Goal: Information Seeking & Learning: Learn about a topic

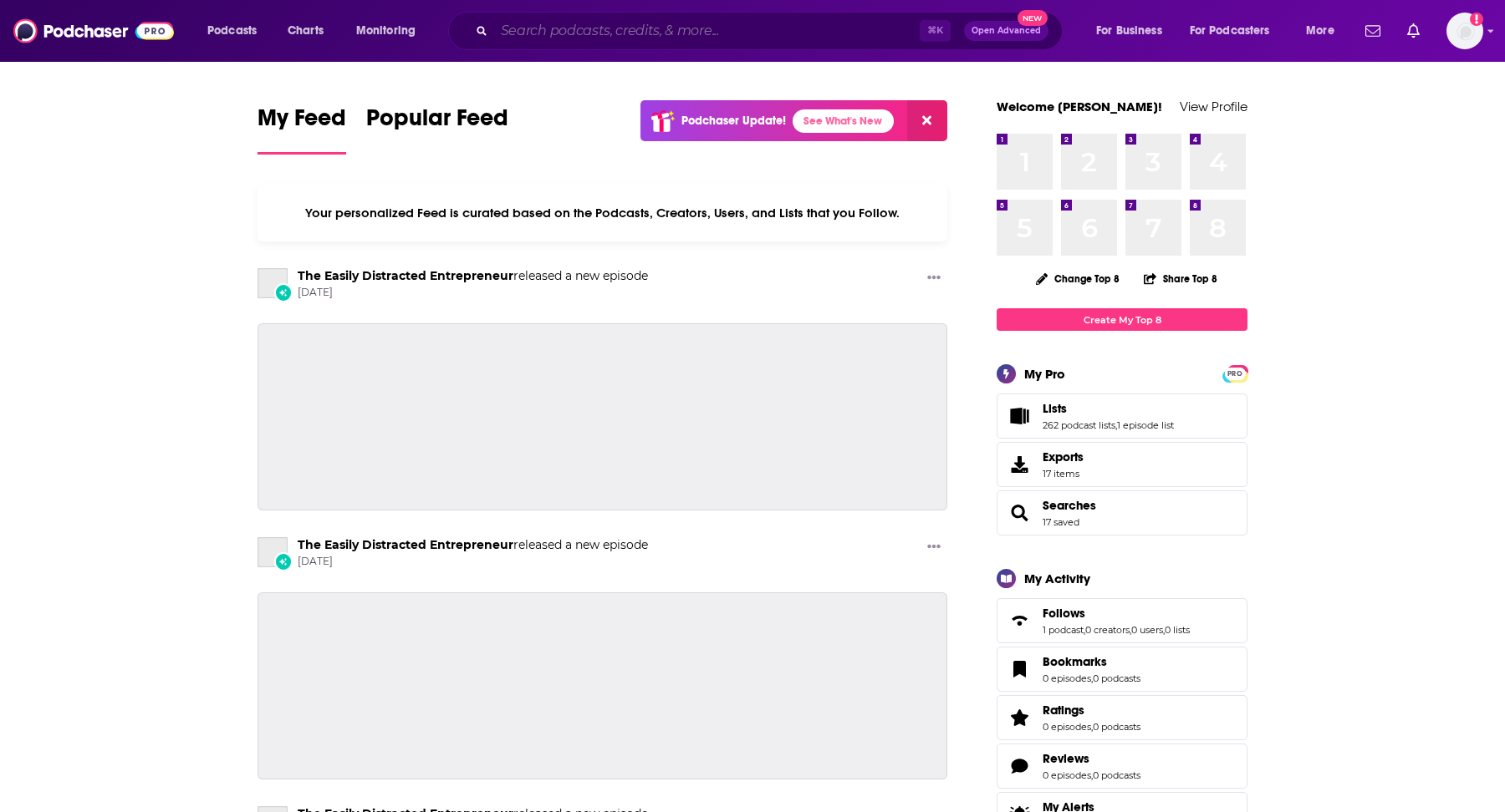
click at [716, 22] on input "Search podcasts, credits, & more..." at bounding box center [707, 31] width 426 height 26
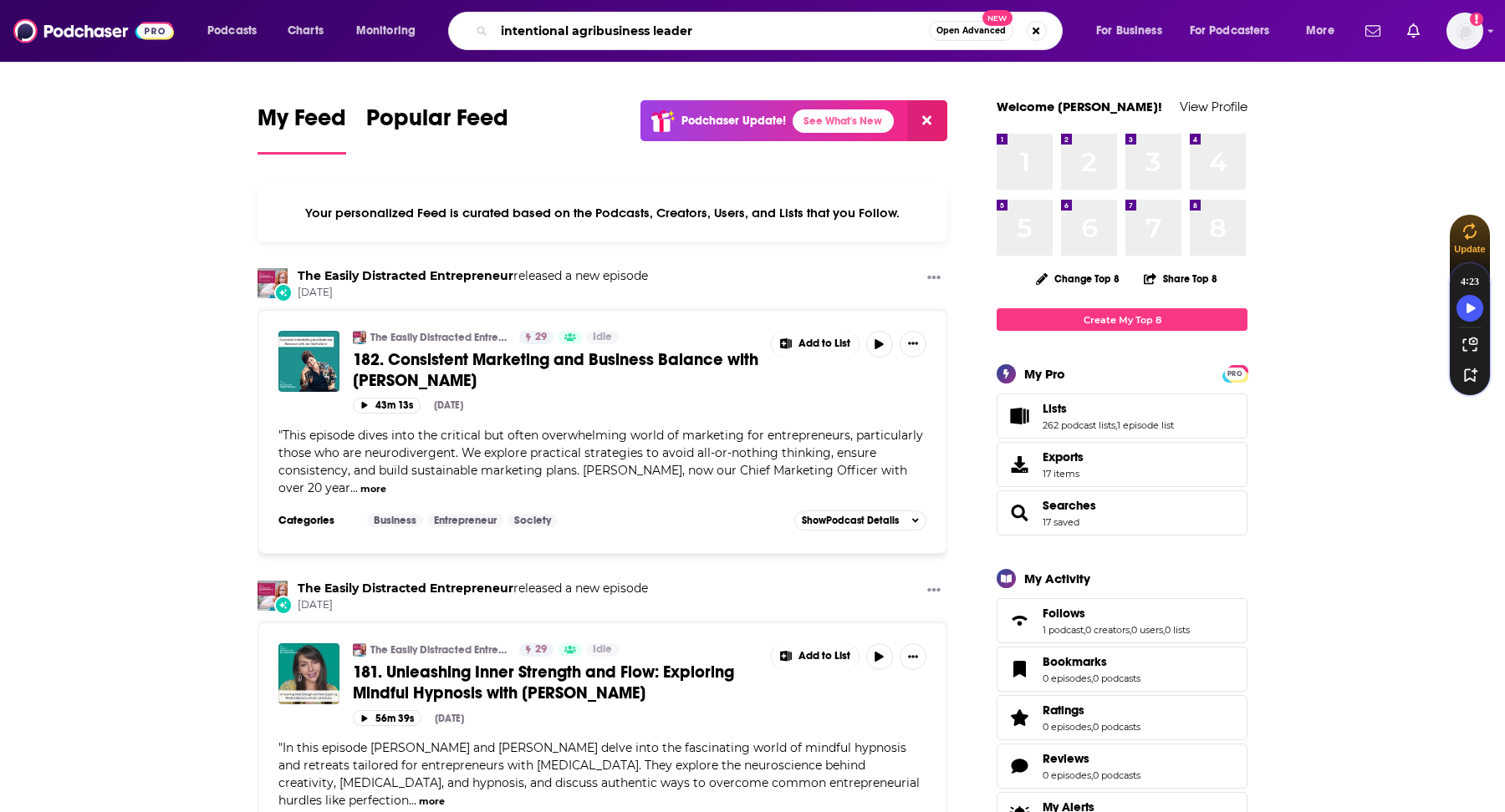
type input "intentional agribusiness leader"
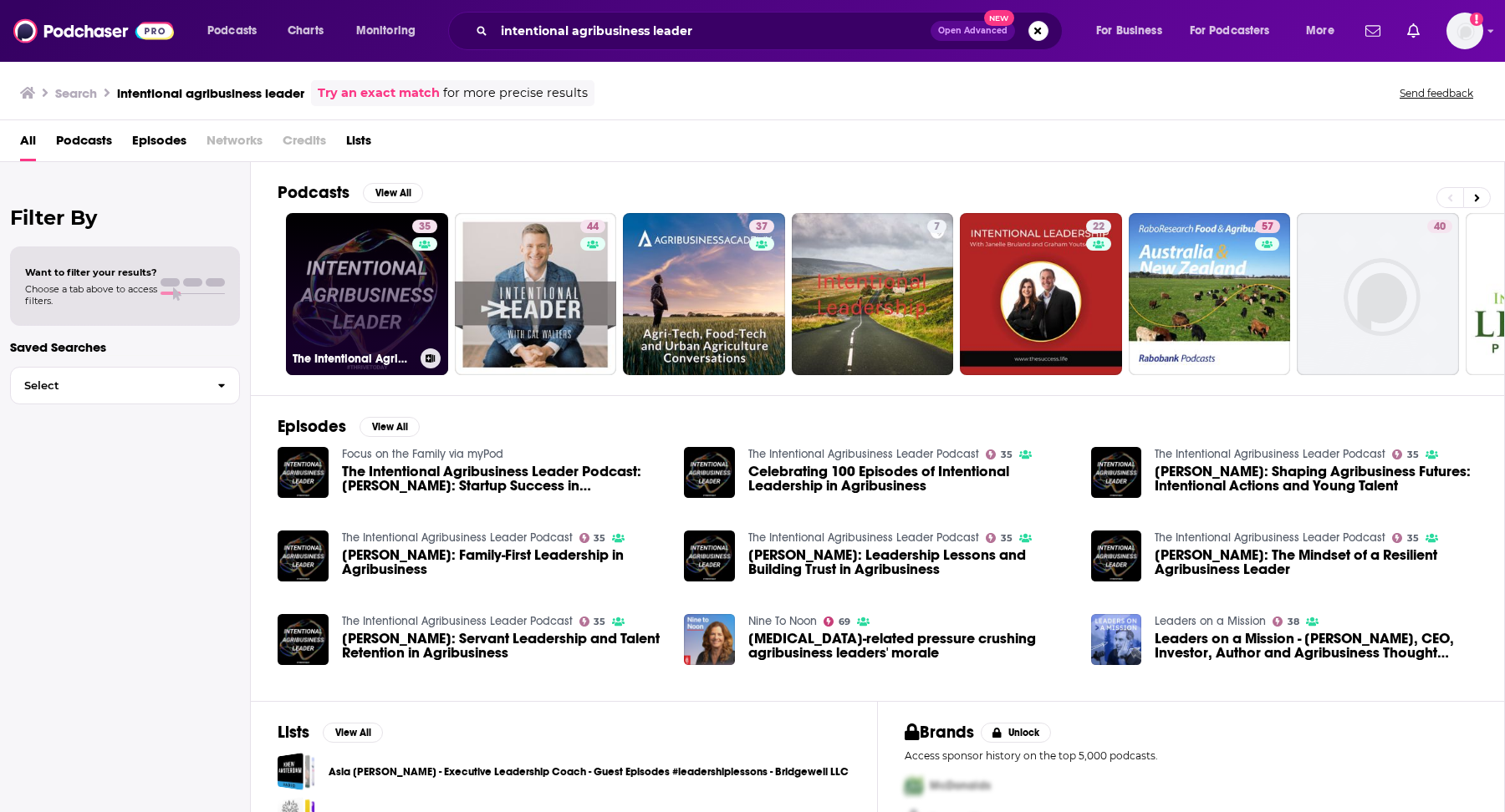
click at [398, 233] on link "35 The Intentional Agribusiness Leader Podcast" at bounding box center [367, 294] width 162 height 162
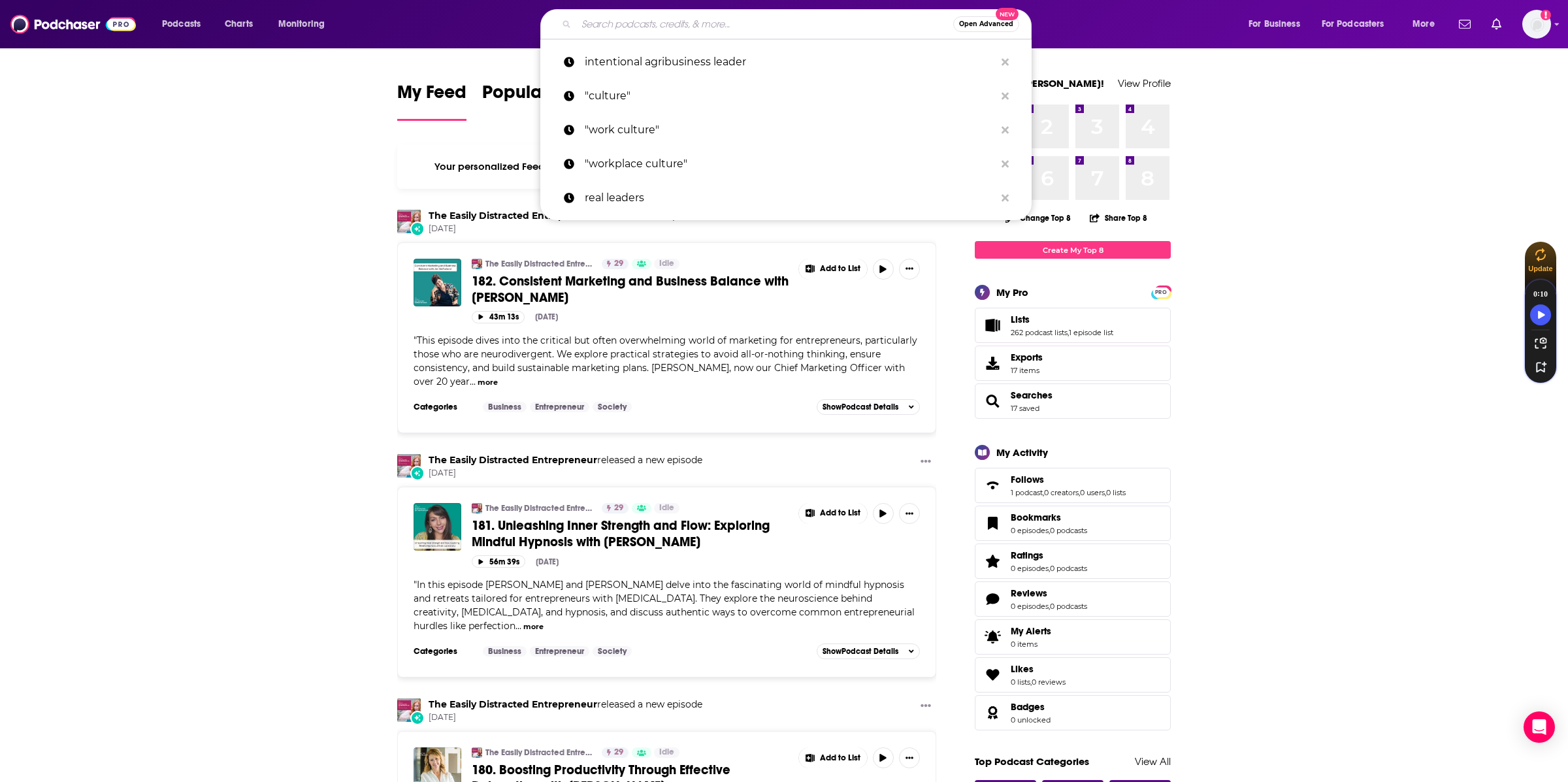
click at [677, 14] on input "Search podcasts, credits, & more..." at bounding box center [765, 24] width 377 height 21
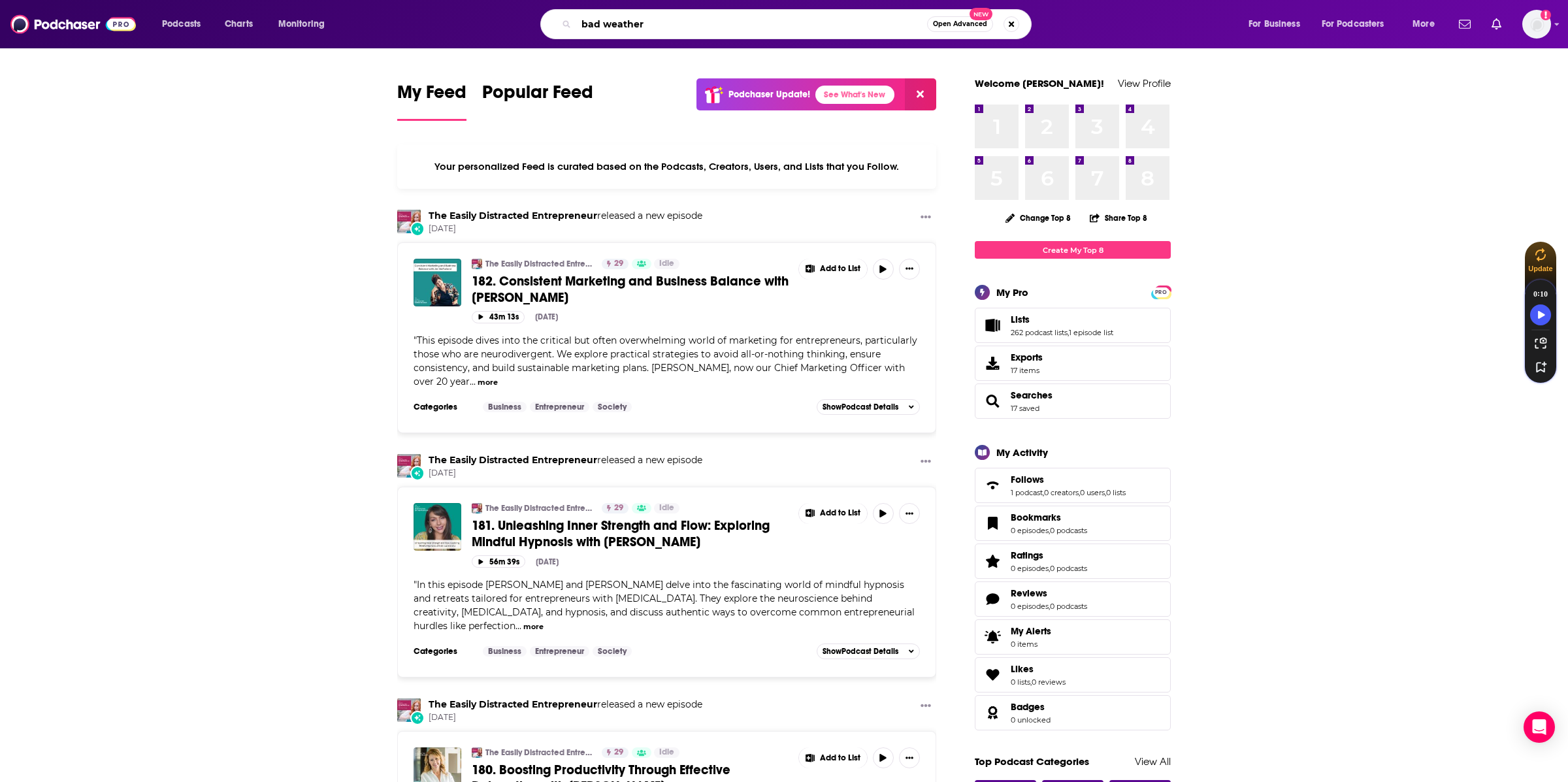
type input "bad weather"
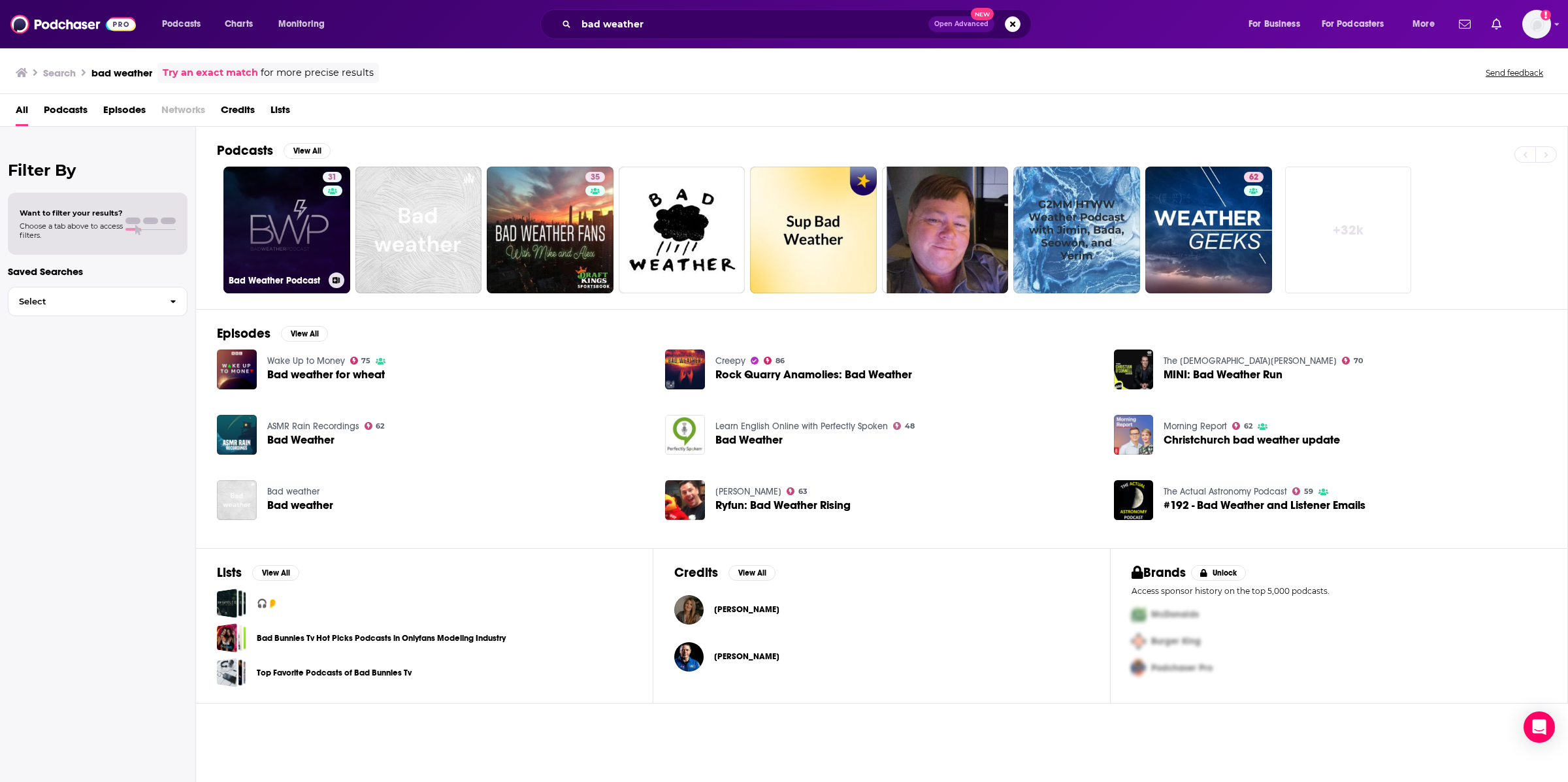
click at [263, 220] on link "31 Bad Weather Podcast" at bounding box center [287, 230] width 127 height 127
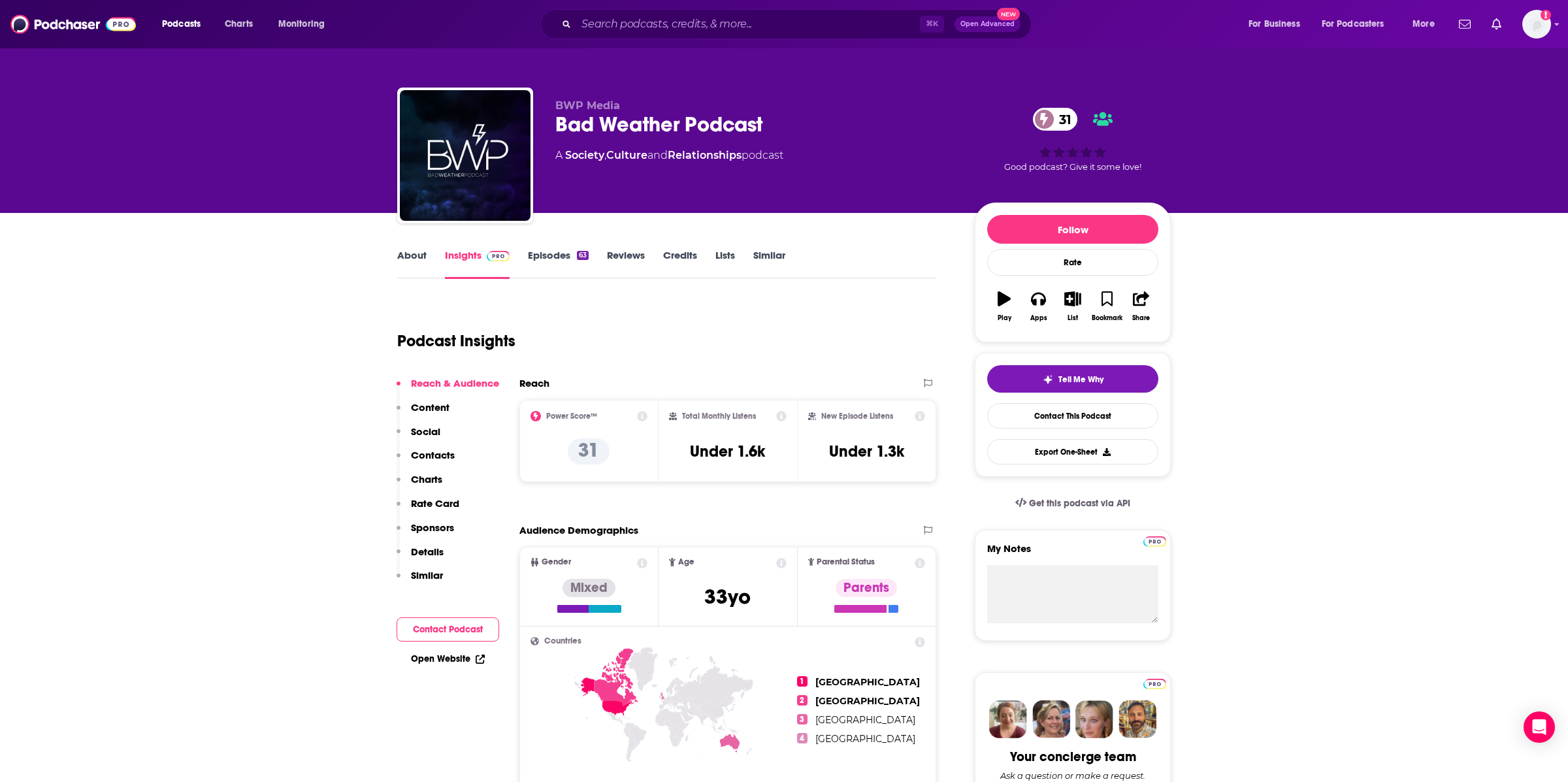
click at [409, 253] on link "About" at bounding box center [412, 264] width 30 height 30
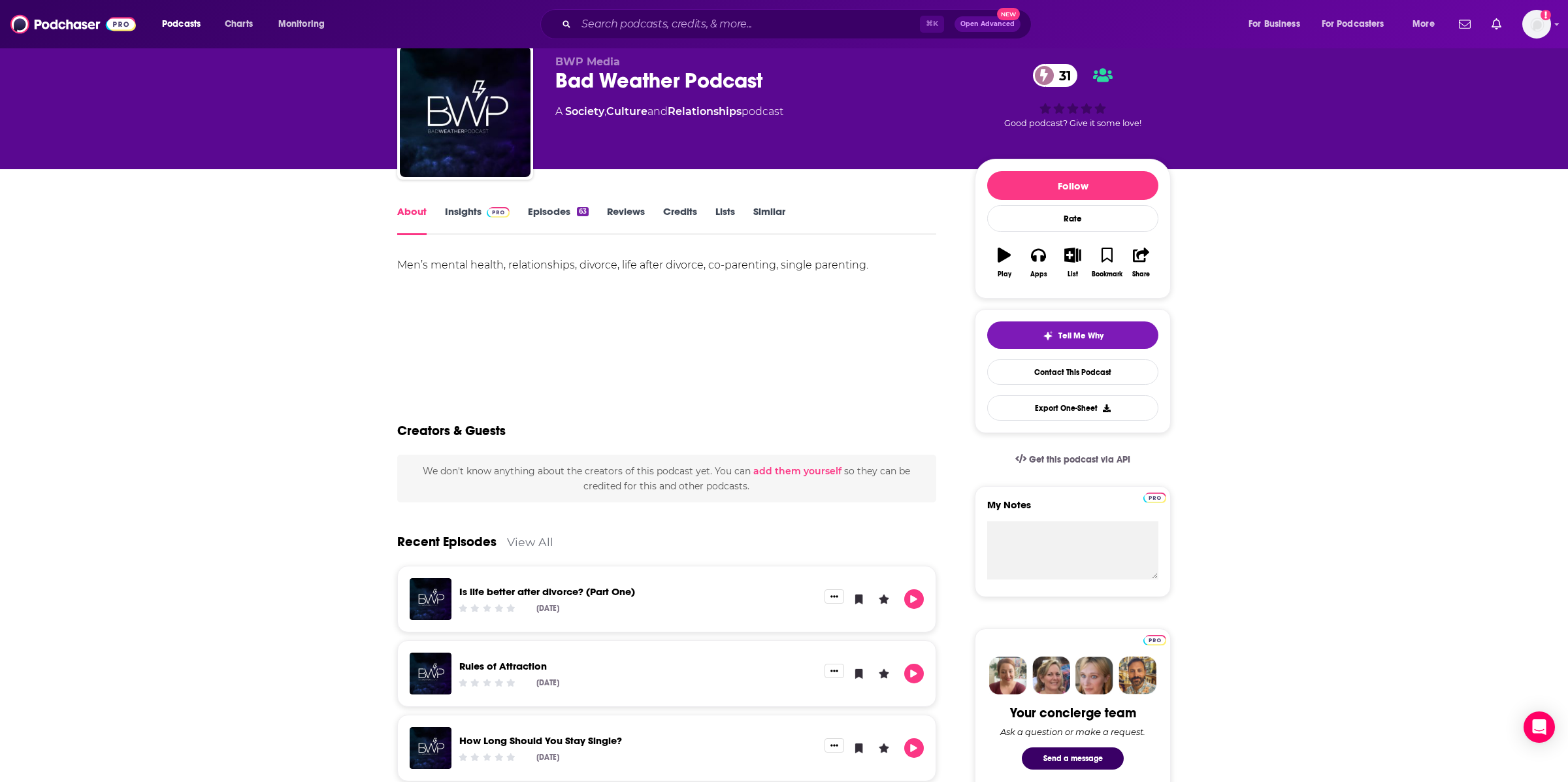
scroll to position [49, 0]
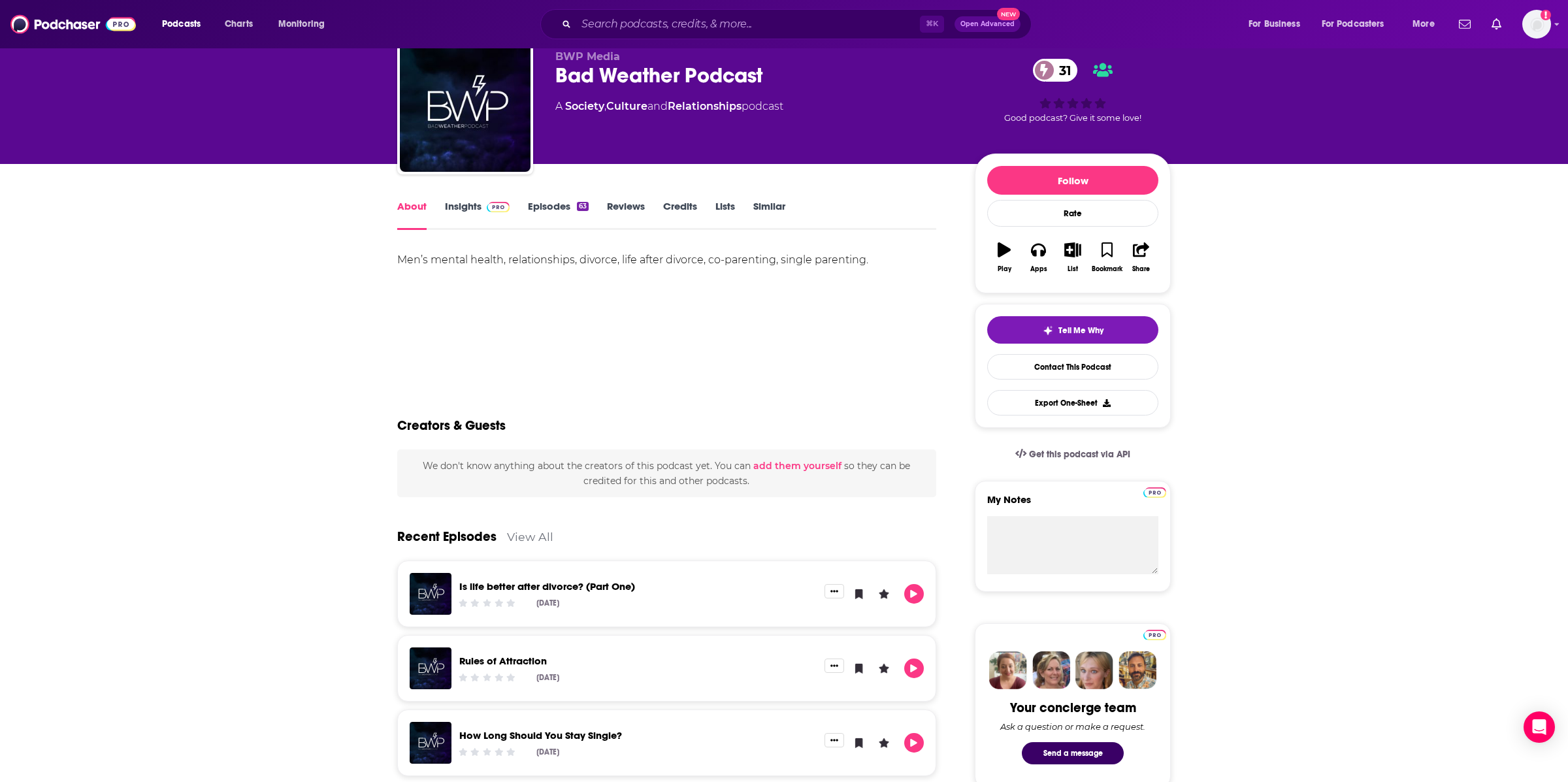
click at [458, 208] on link "Insights" at bounding box center [477, 215] width 65 height 30
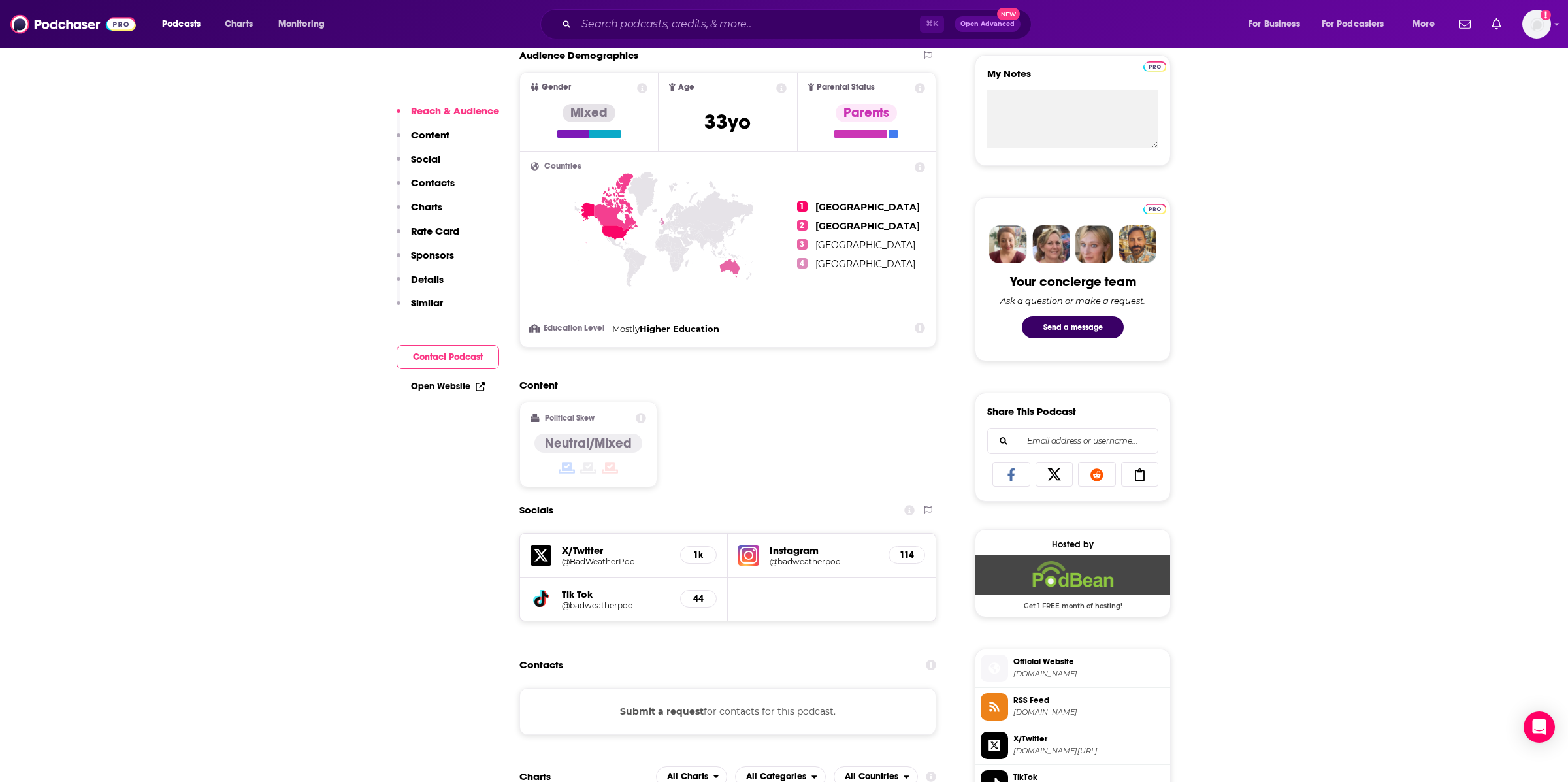
scroll to position [478, 0]
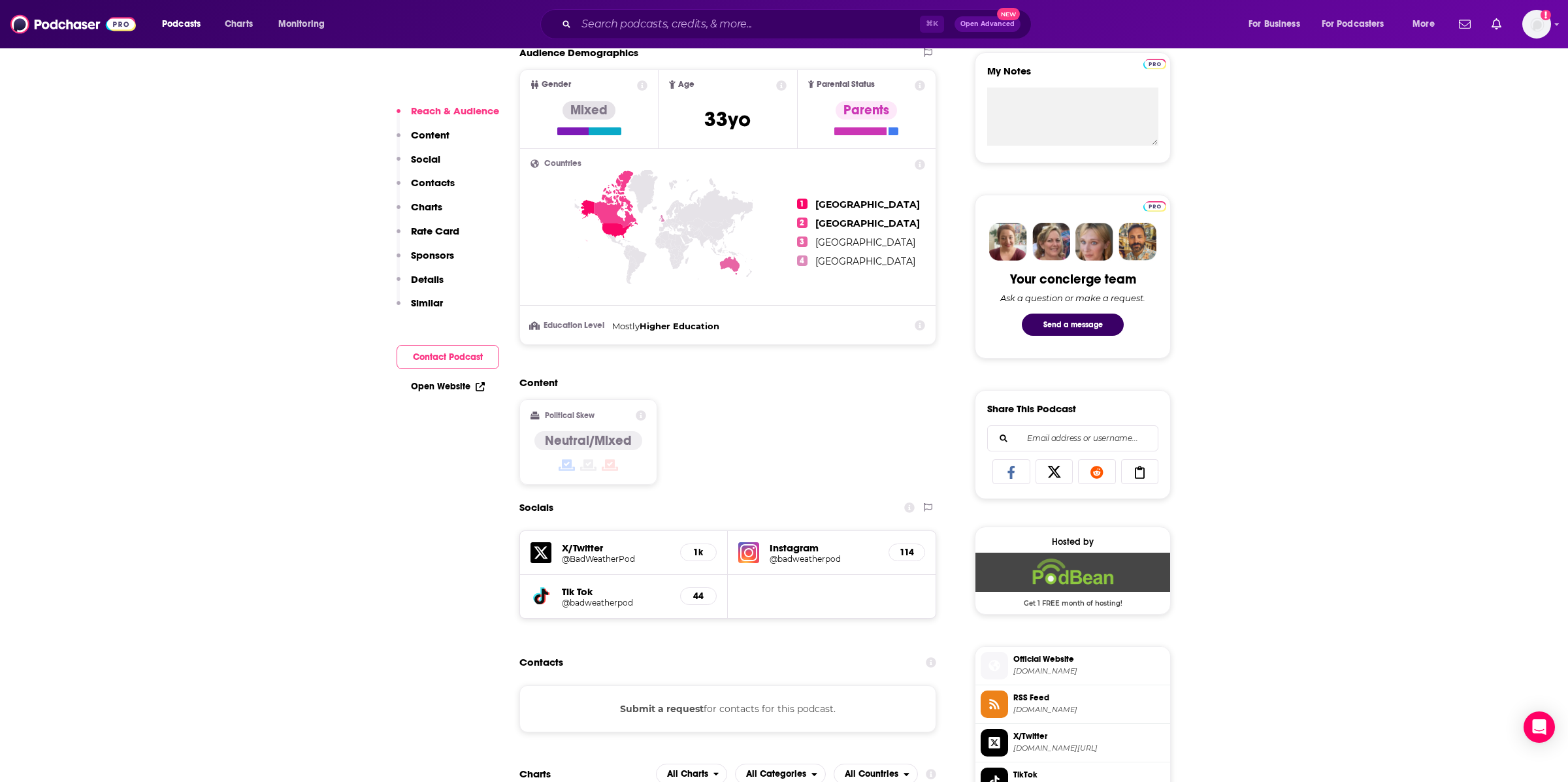
click at [585, 559] on h5 "@BadWeatherPod" at bounding box center [615, 559] width 108 height 10
click at [783, 545] on h5 "Instagram" at bounding box center [824, 548] width 109 height 12
click at [798, 558] on h5 "@badweatherpod" at bounding box center [824, 559] width 109 height 10
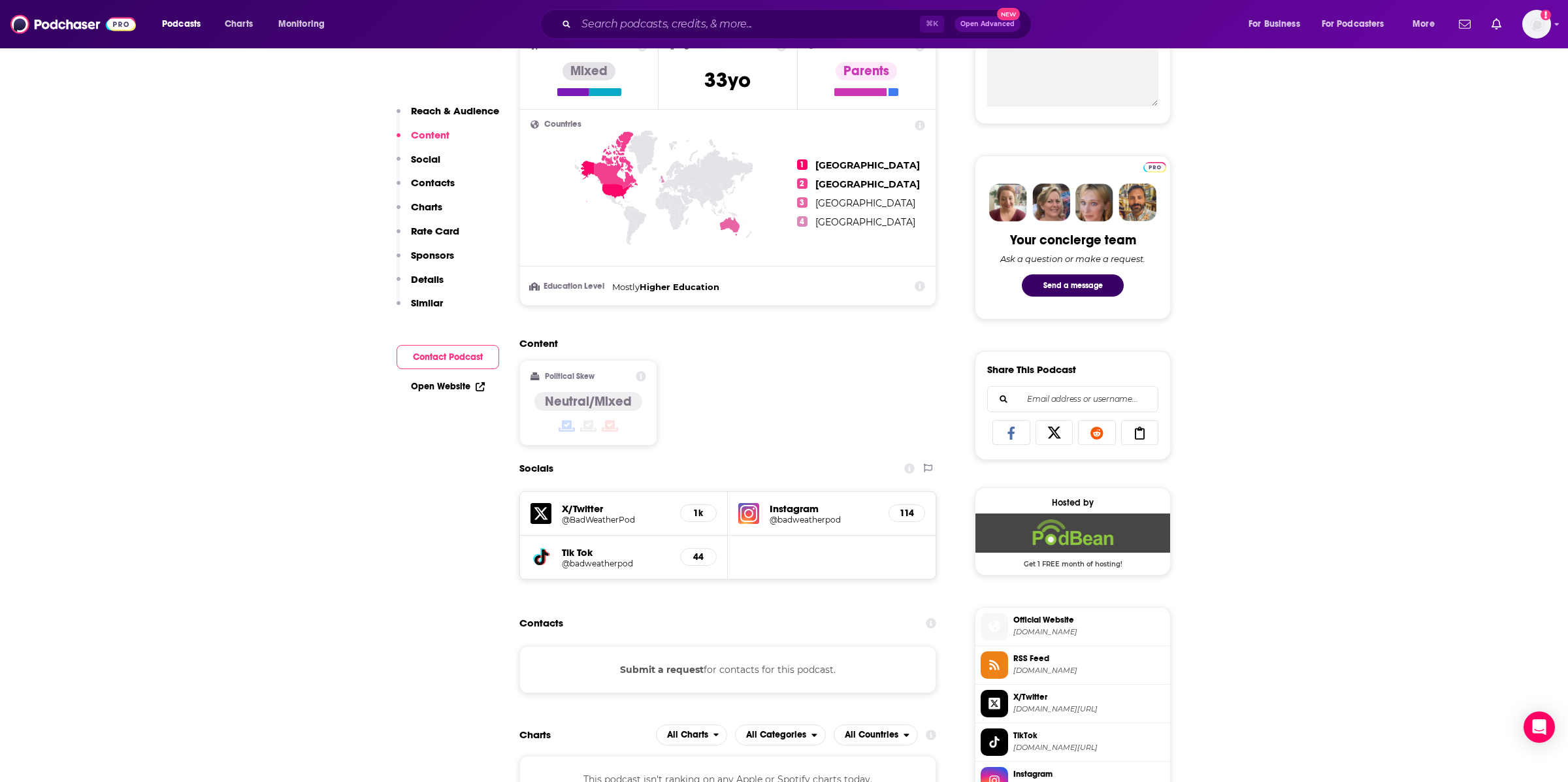
scroll to position [0, 0]
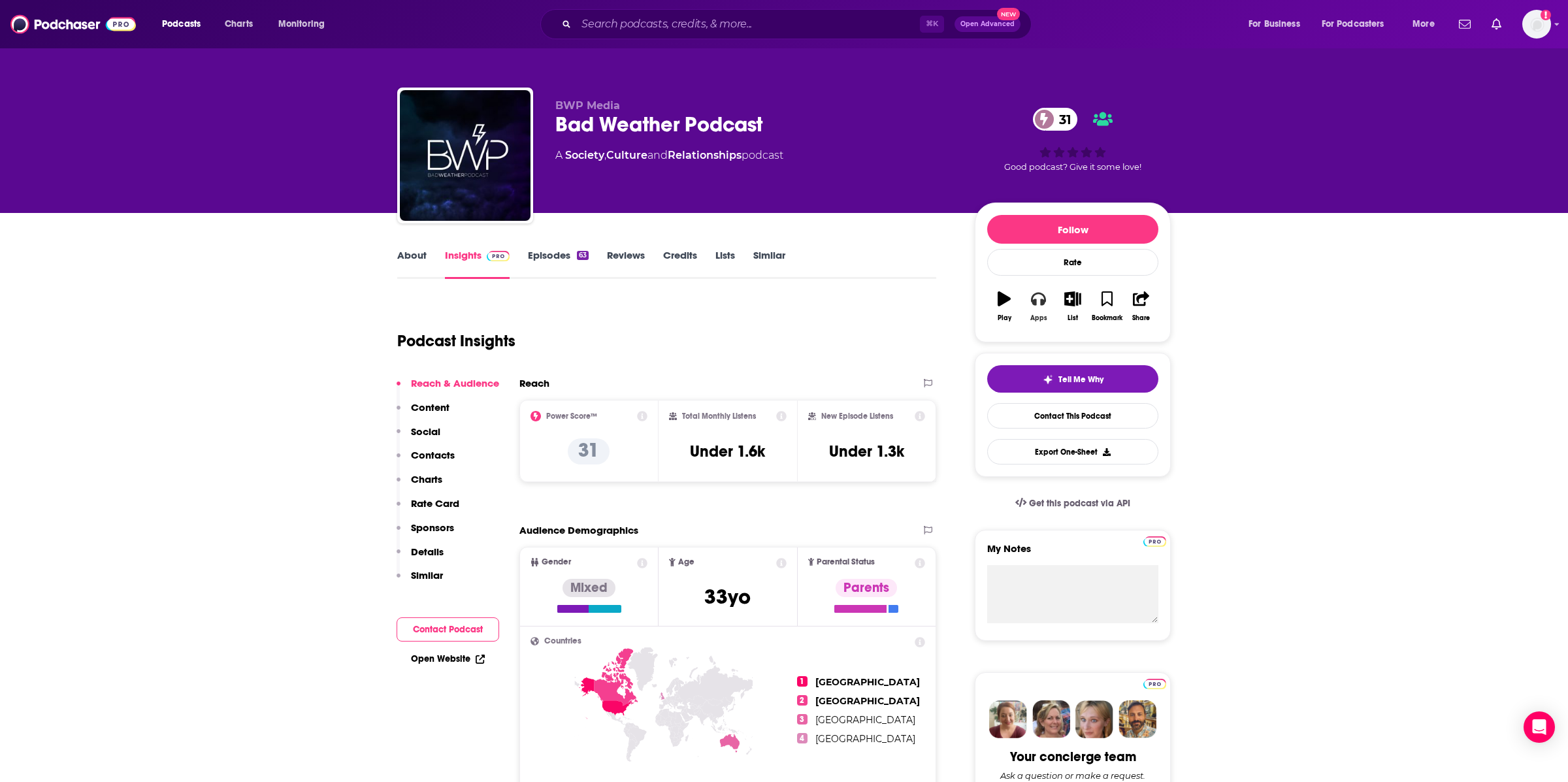
click at [1037, 314] on div "Apps" at bounding box center [1039, 317] width 17 height 8
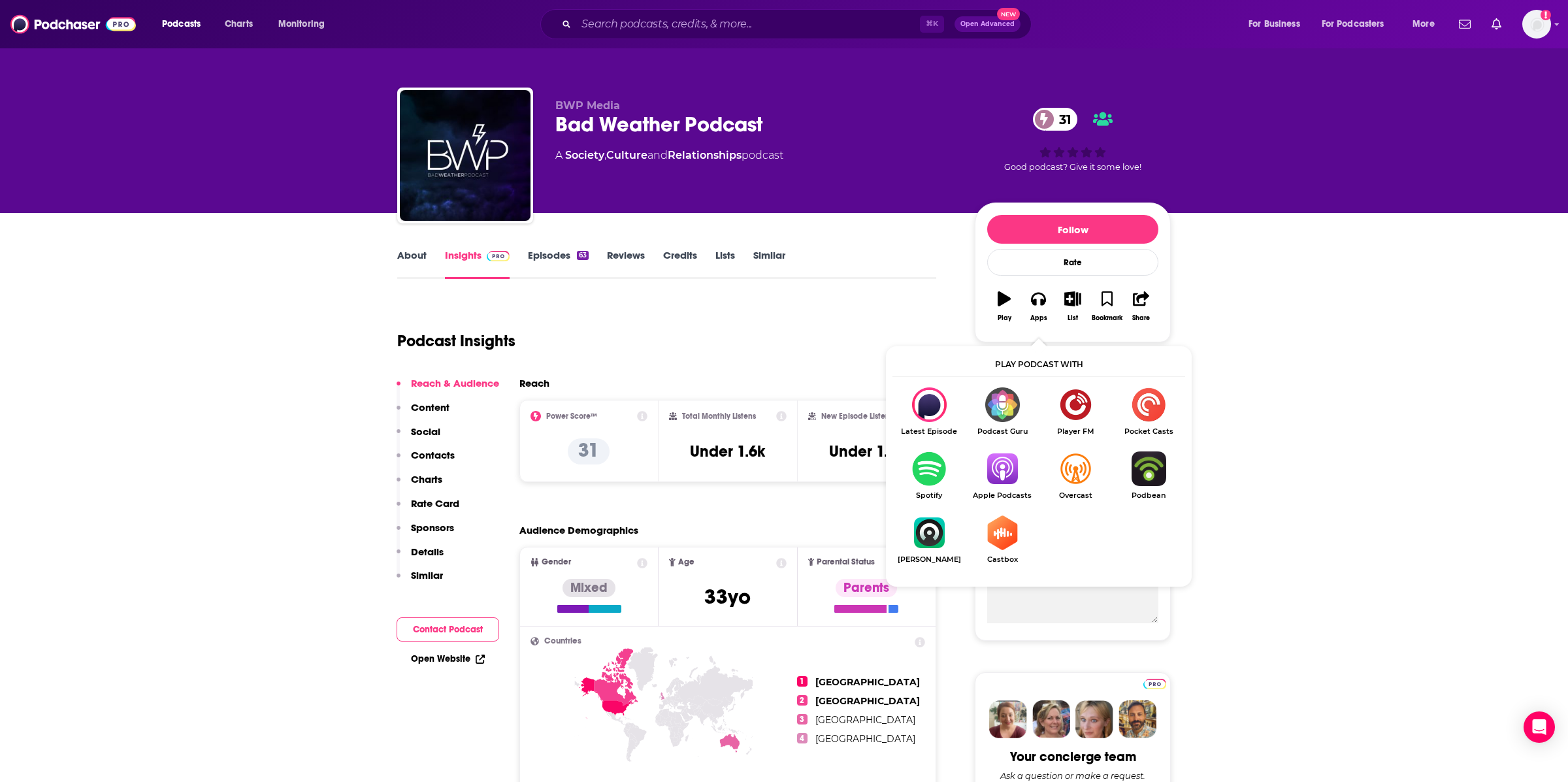
click at [1010, 456] on img "Show Listen On dropdown" at bounding box center [1002, 469] width 73 height 34
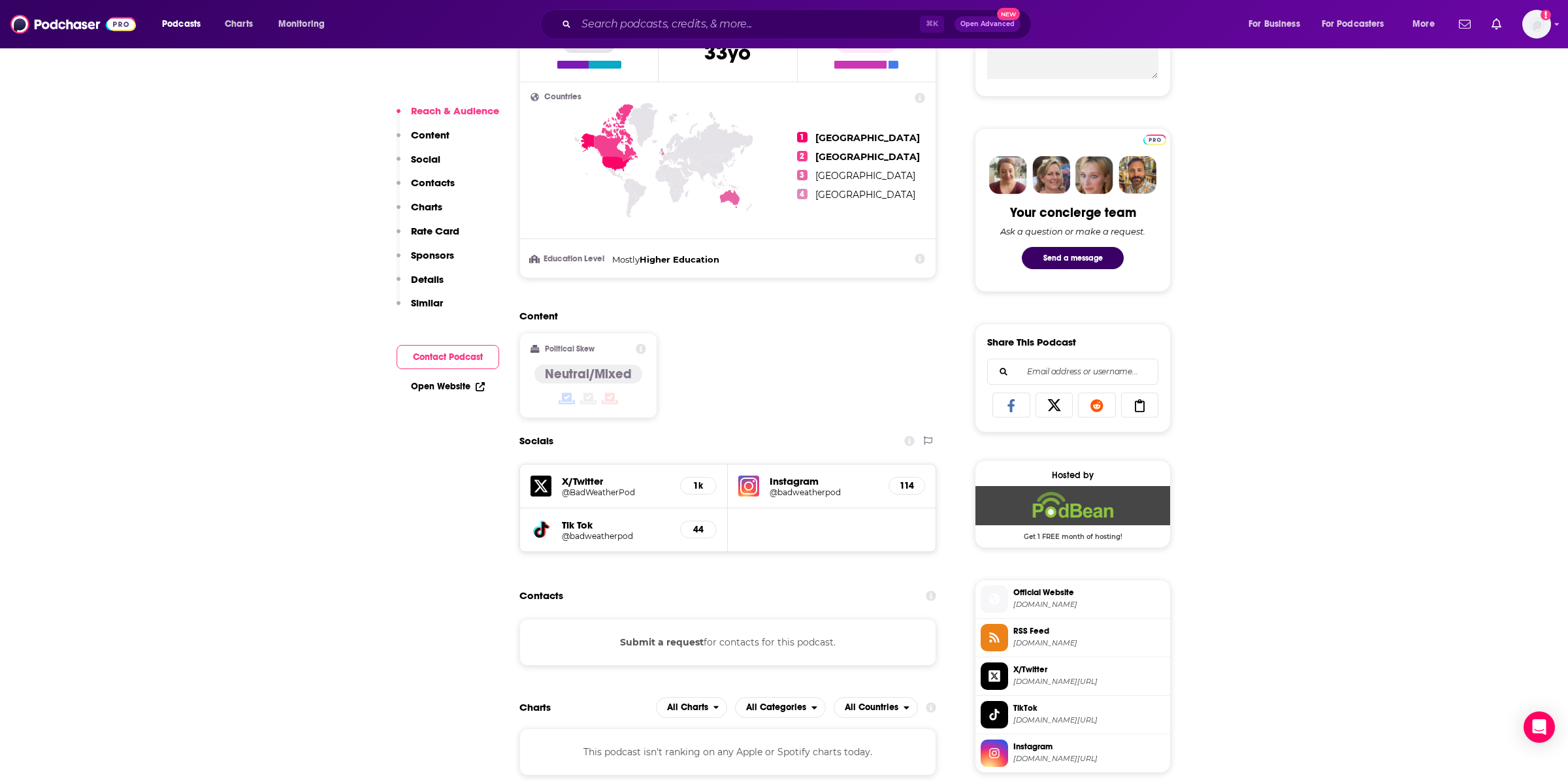
scroll to position [713, 0]
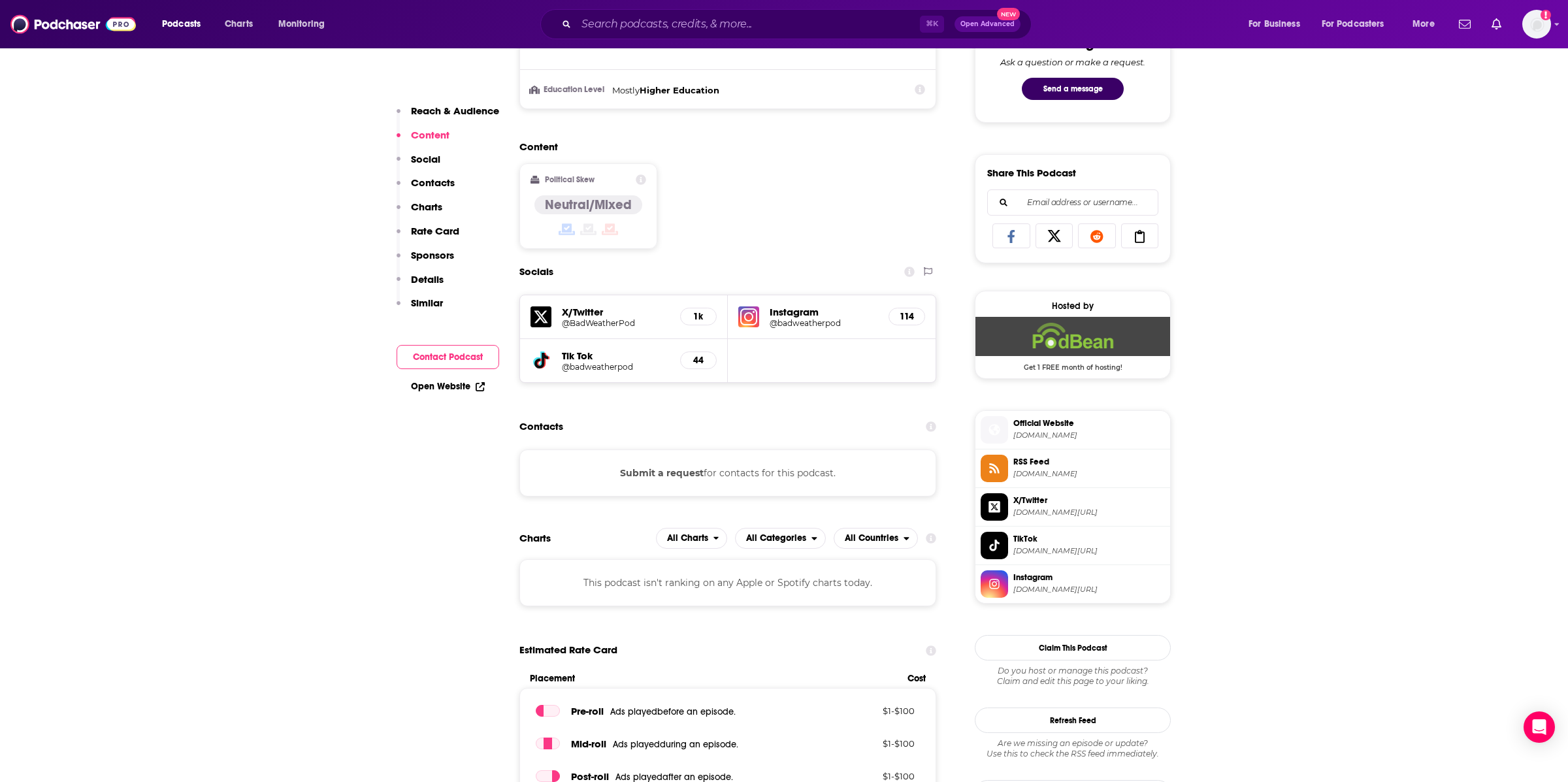
click at [613, 5] on div "Podcasts Charts Monitoring ⌘ K Open Advanced New For Business For Podcasters Mo…" at bounding box center [784, 24] width 1568 height 48
click at [664, 36] on div "⌘ K Open Advanced New" at bounding box center [786, 24] width 491 height 30
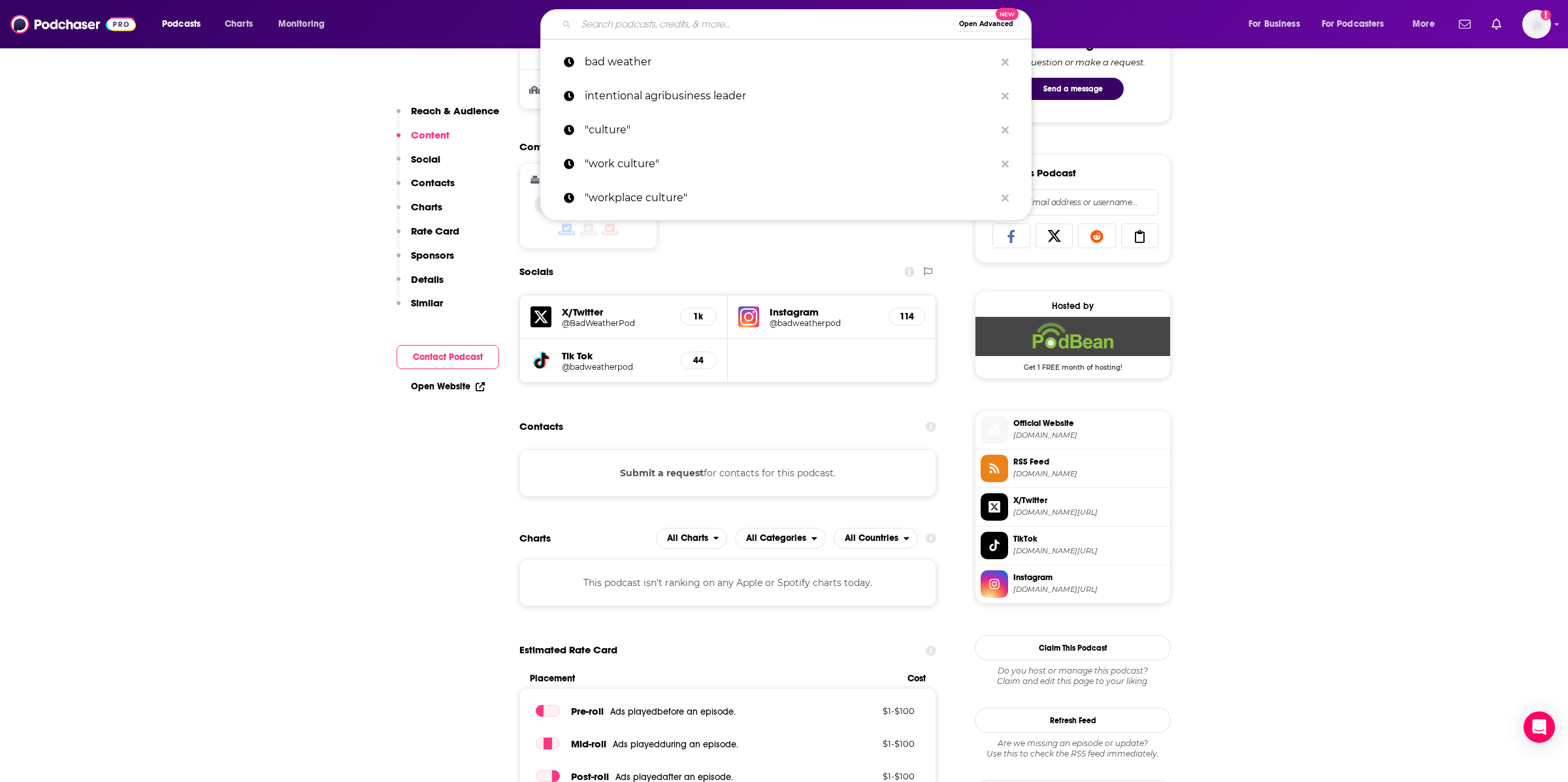
click at [661, 25] on input "Search podcasts, credits, & more..." at bounding box center [765, 24] width 377 height 21
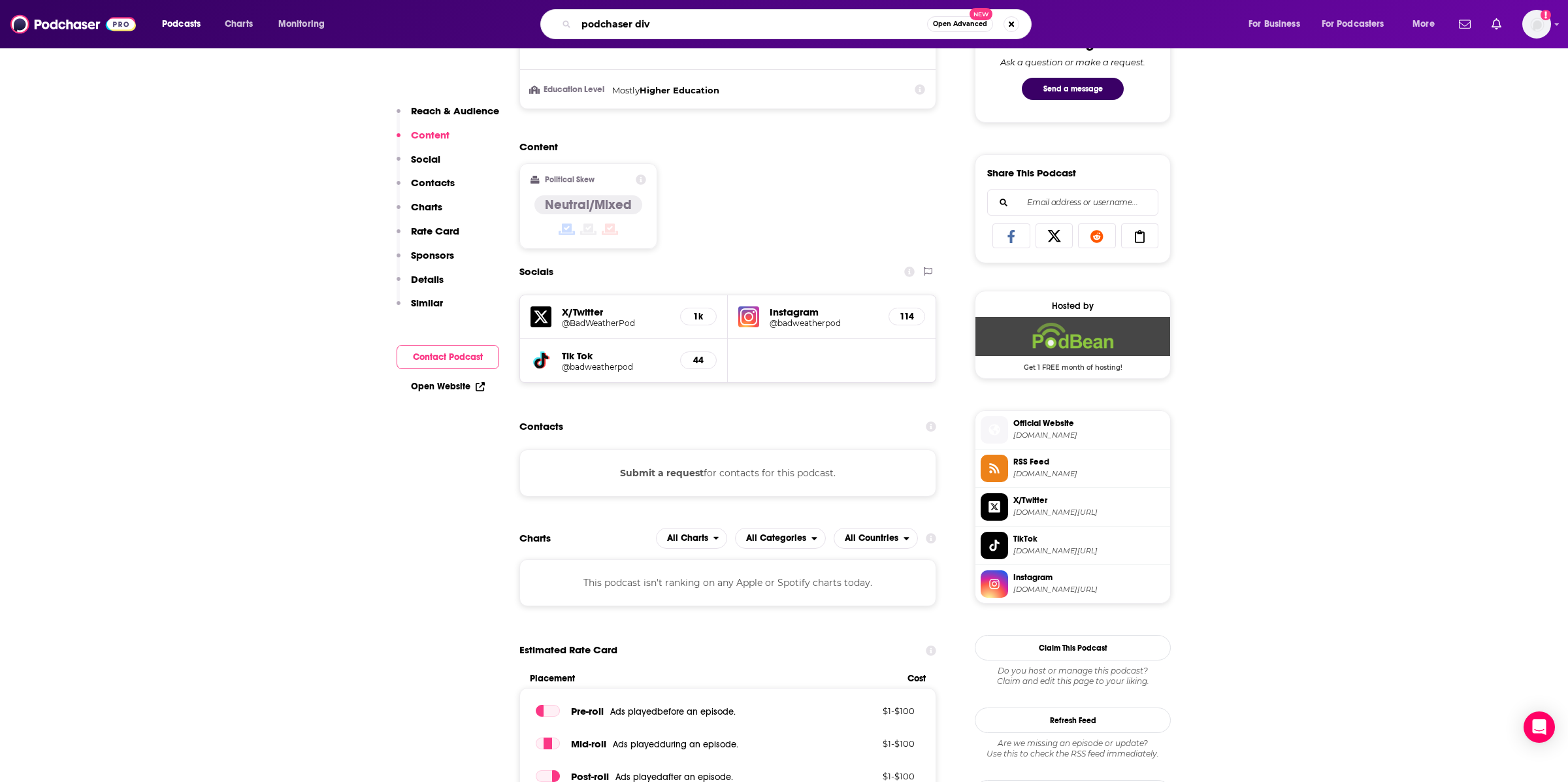
type input "podchaser div"
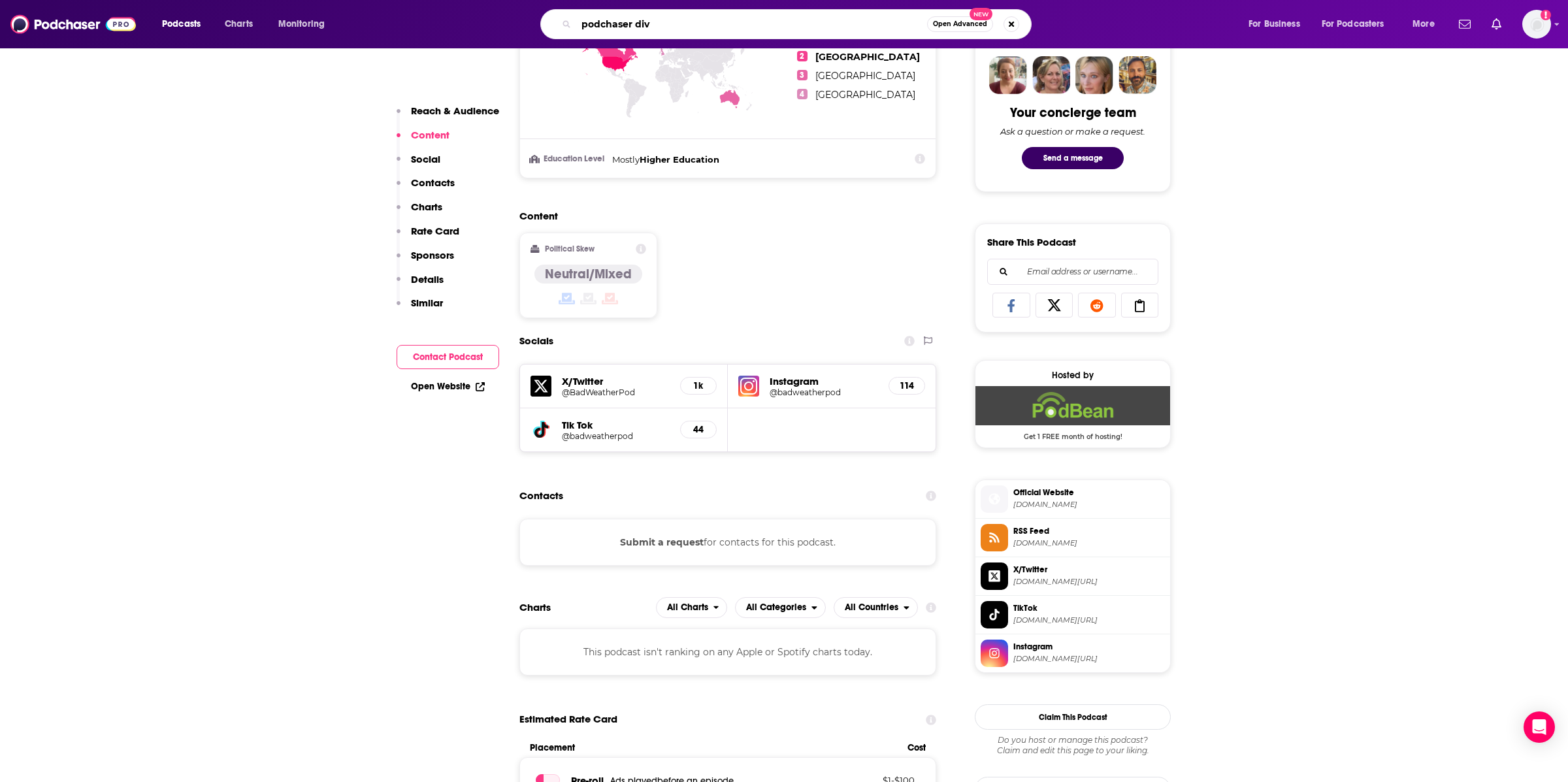
scroll to position [698, 0]
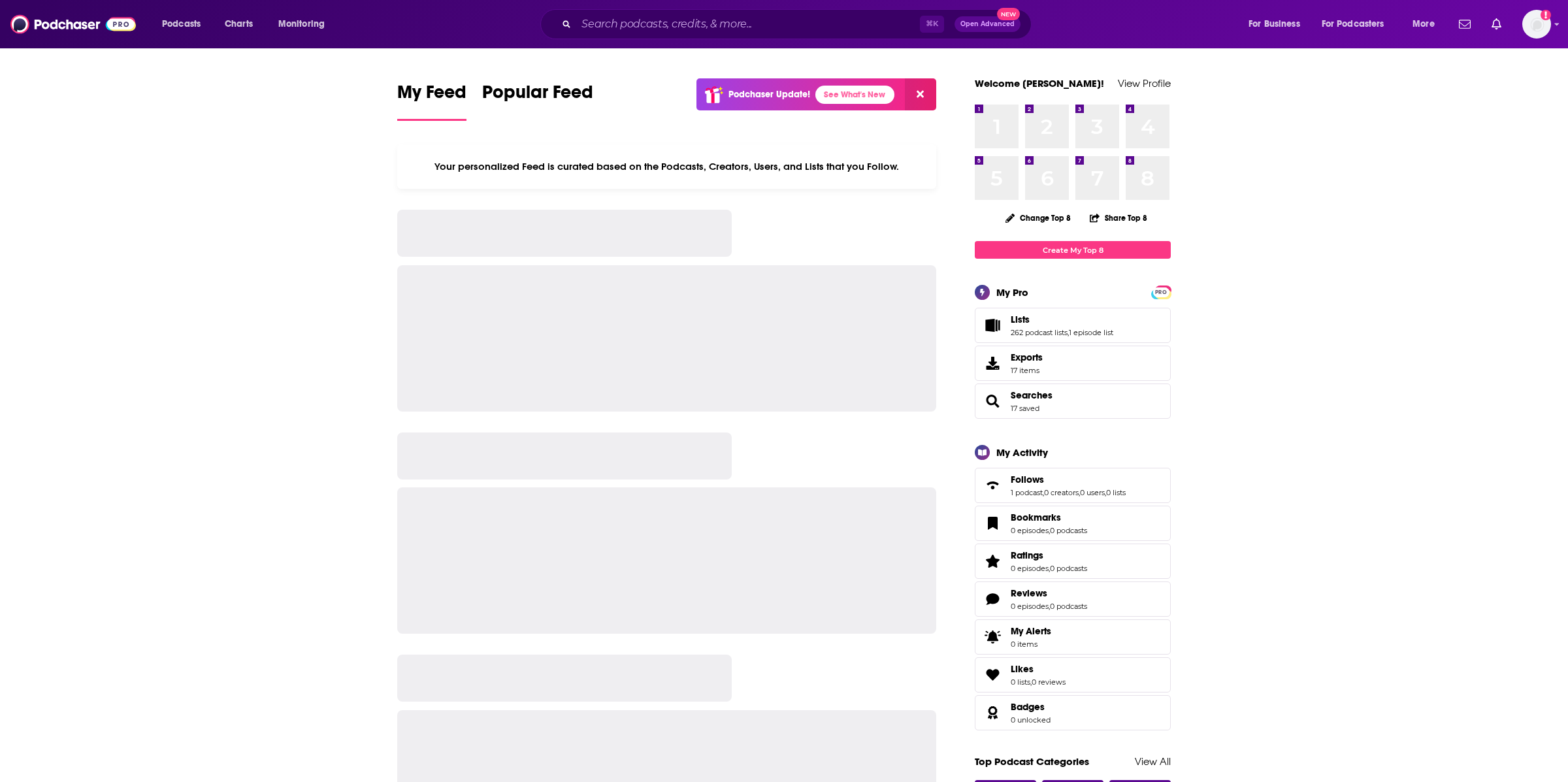
click at [712, 10] on div "⌘ K Open Advanced New" at bounding box center [786, 24] width 491 height 30
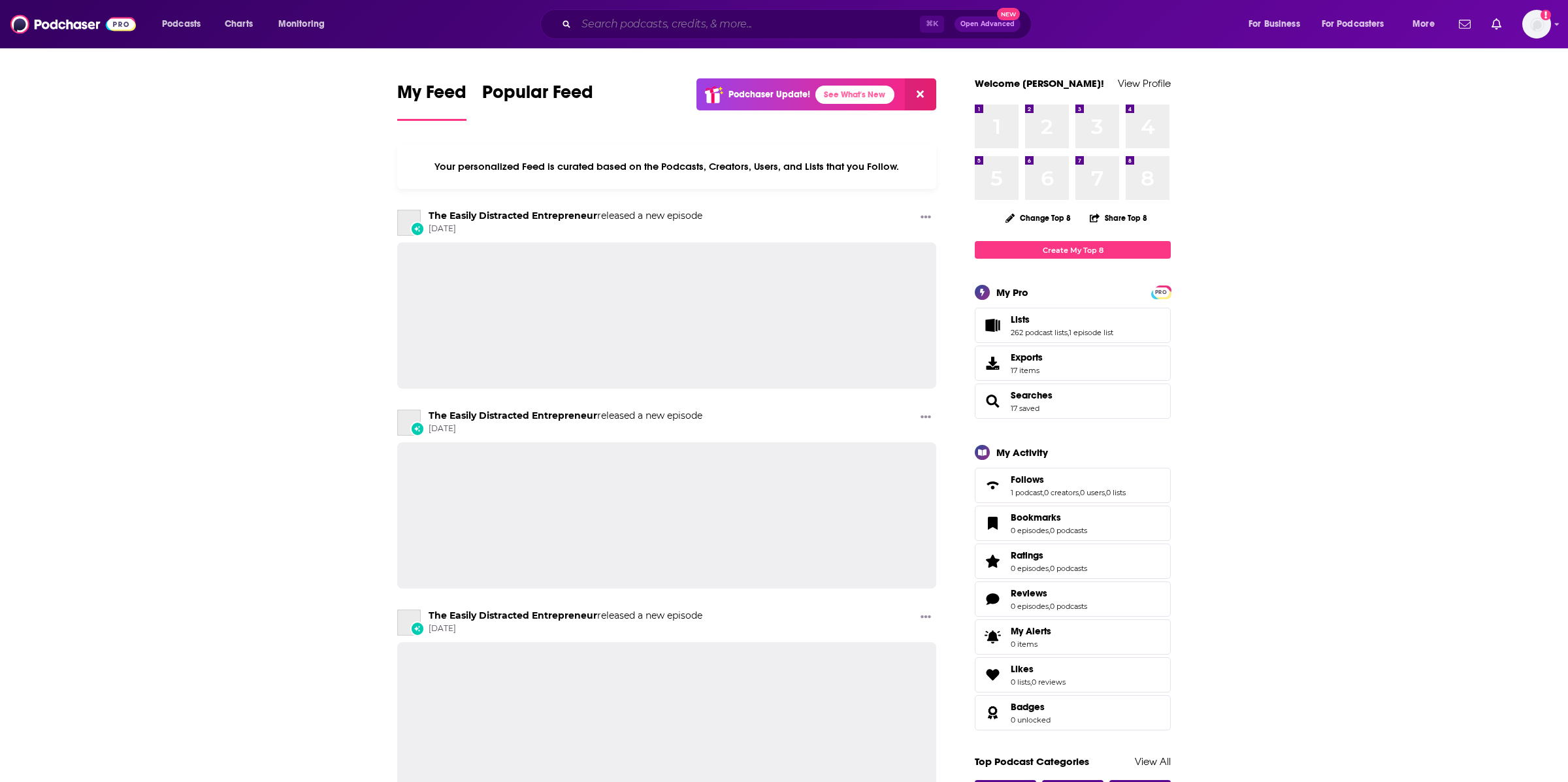
click at [710, 30] on input "Search podcasts, credits, & more..." at bounding box center [748, 24] width 343 height 21
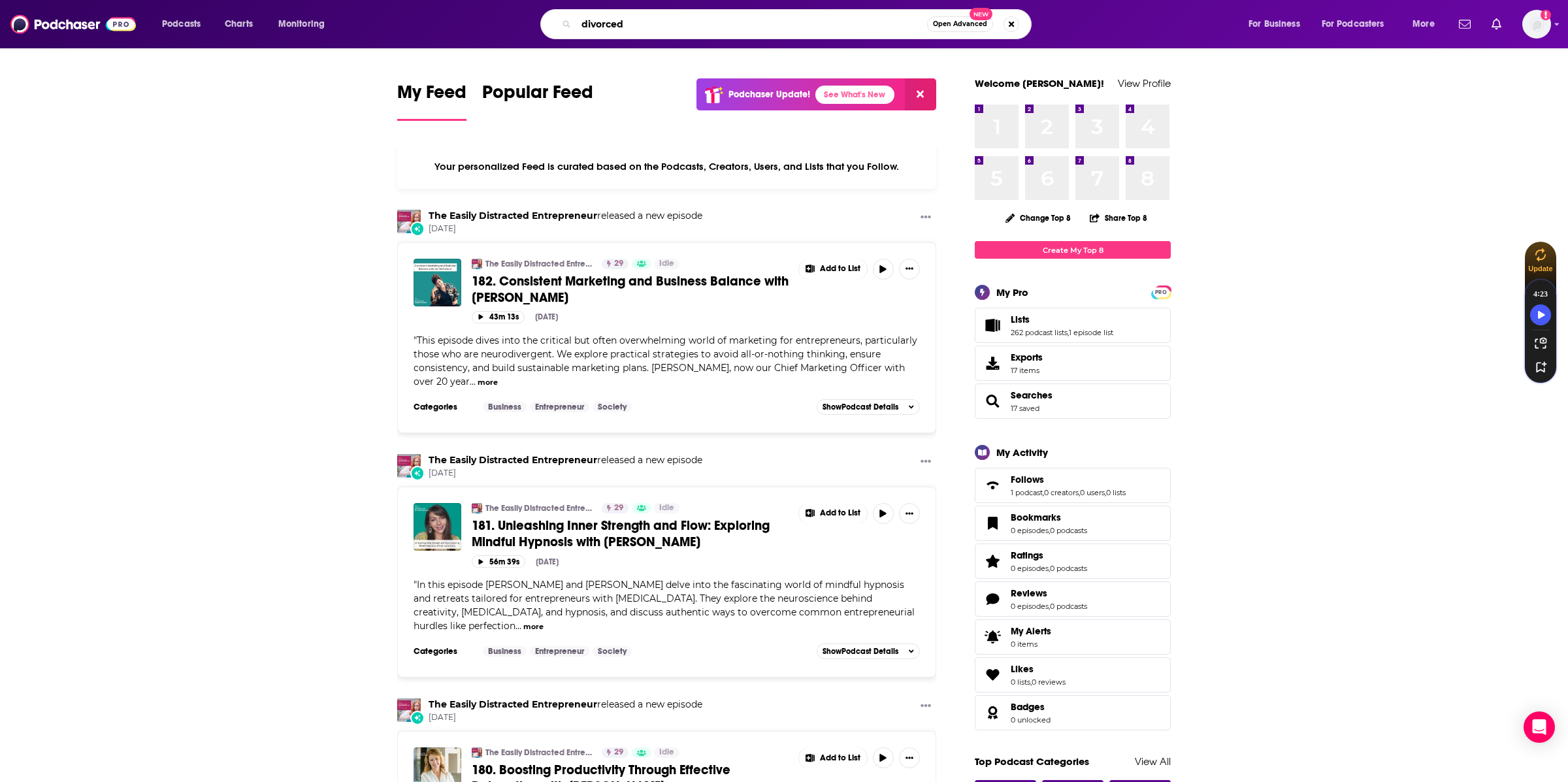
drag, startPoint x: 635, startPoint y: 28, endPoint x: 549, endPoint y: 10, distance: 87.9
click at [549, 10] on div "divorced Open Advanced New" at bounding box center [786, 24] width 491 height 30
type input "the divorce hour"
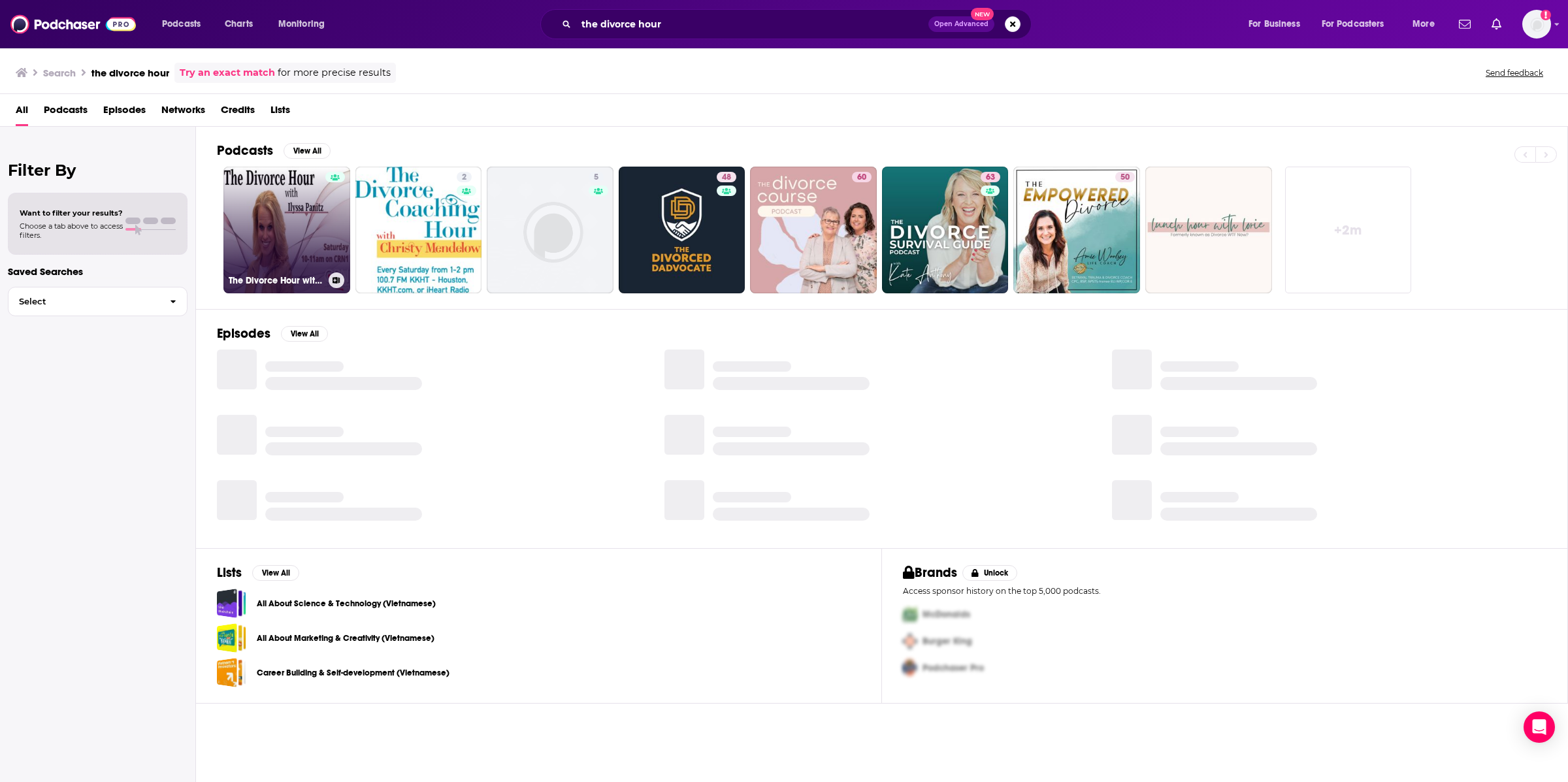
click at [293, 226] on link "The Divorce Hour with Ilyssa Panitz" at bounding box center [287, 230] width 127 height 127
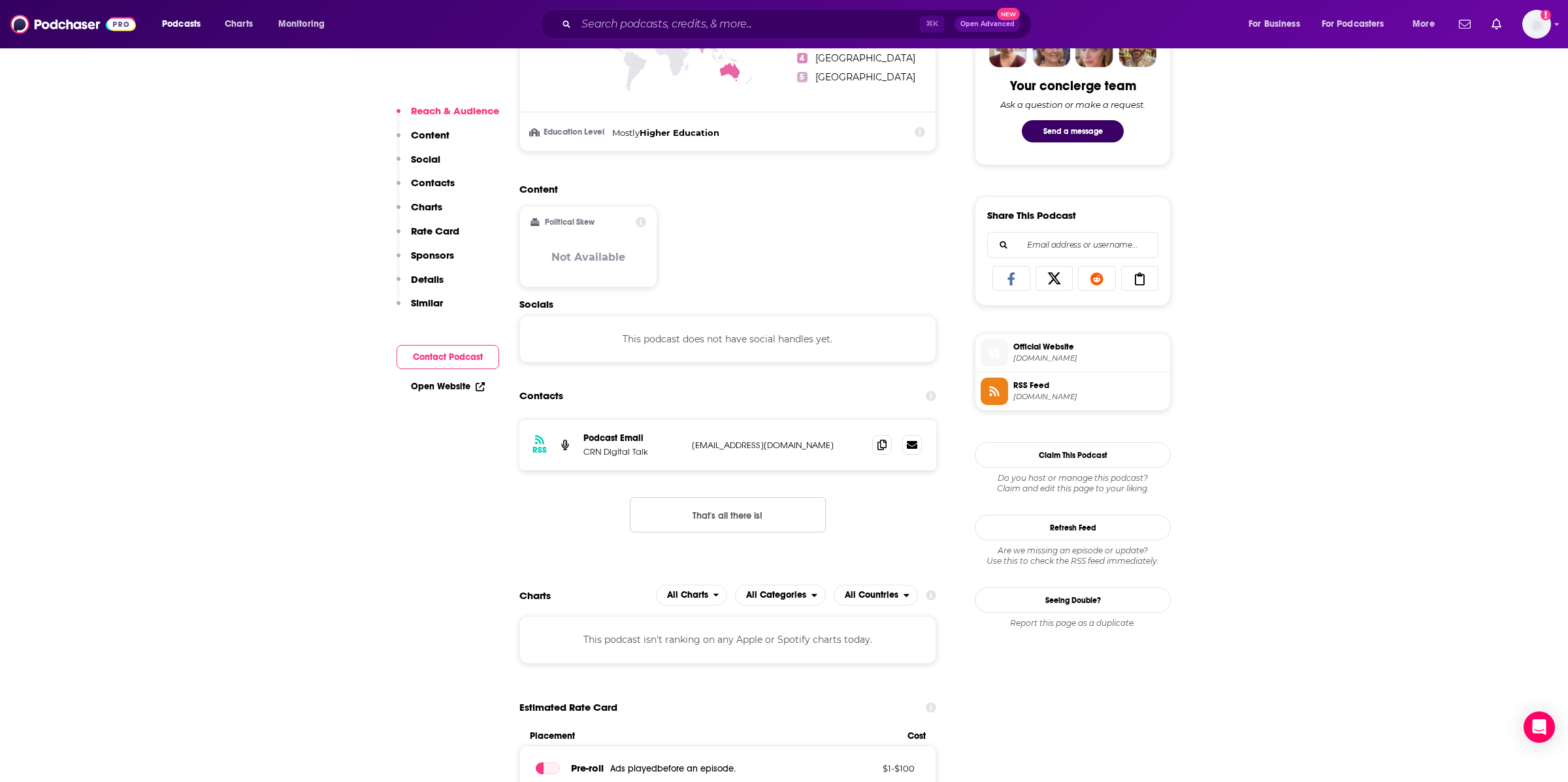
scroll to position [746, 0]
